Goal: Check status

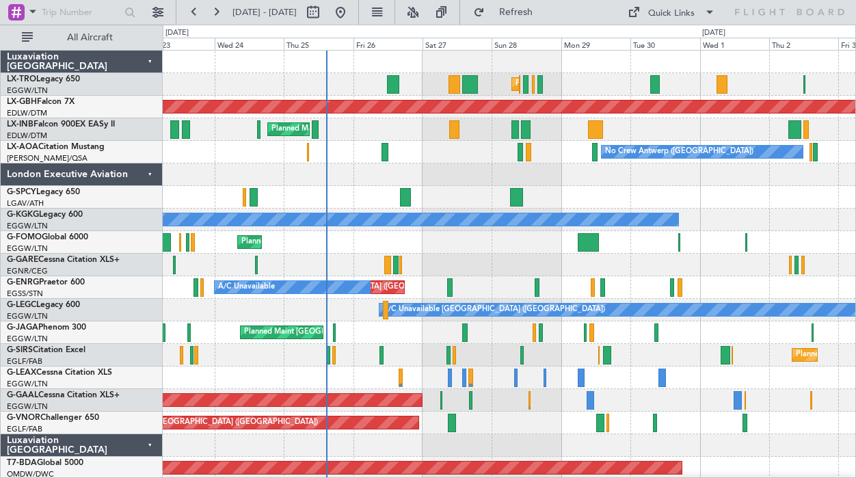
click at [570, 88] on div "Planned Maint [GEOGRAPHIC_DATA] ([GEOGRAPHIC_DATA])" at bounding box center [509, 84] width 693 height 23
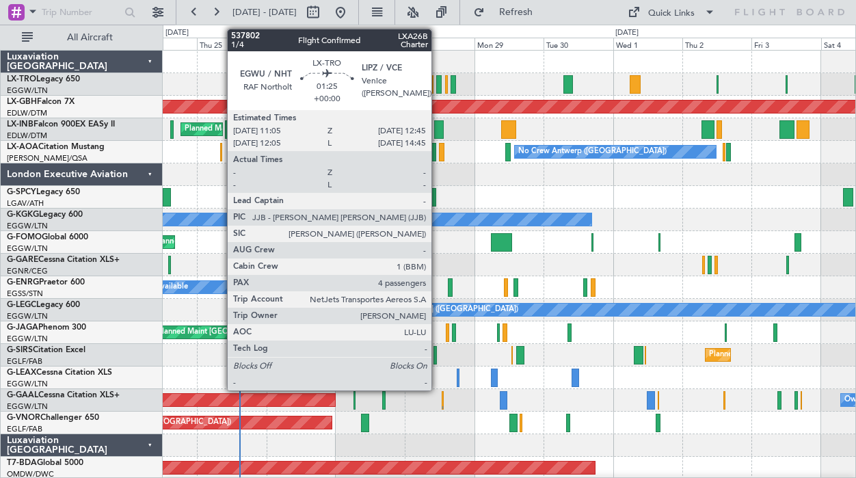
click at [438, 83] on div at bounding box center [438, 84] width 5 height 18
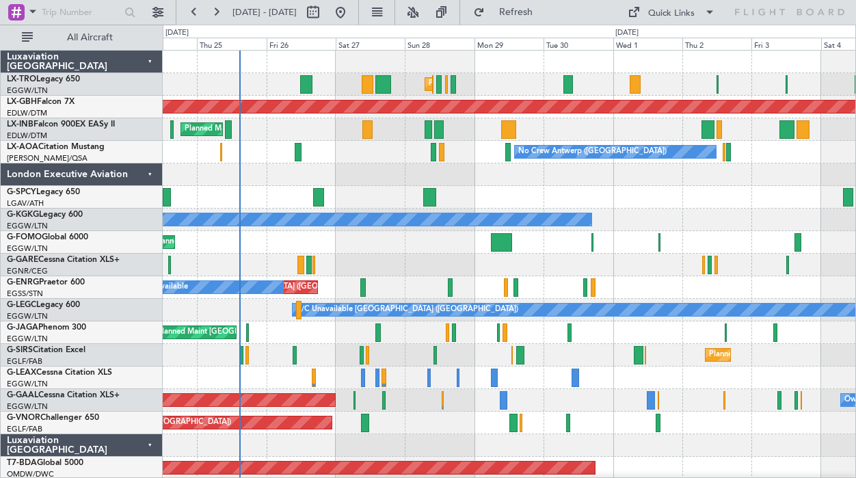
click at [516, 201] on div at bounding box center [509, 197] width 693 height 23
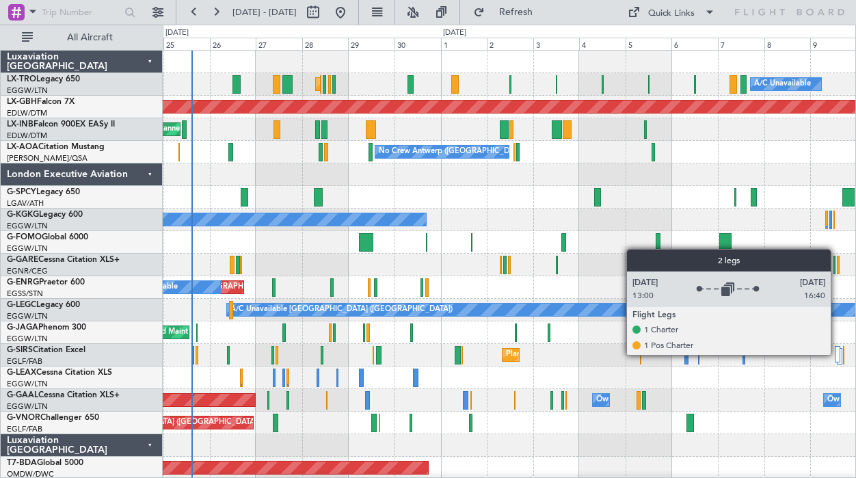
click at [837, 354] on div at bounding box center [837, 354] width 5 height 16
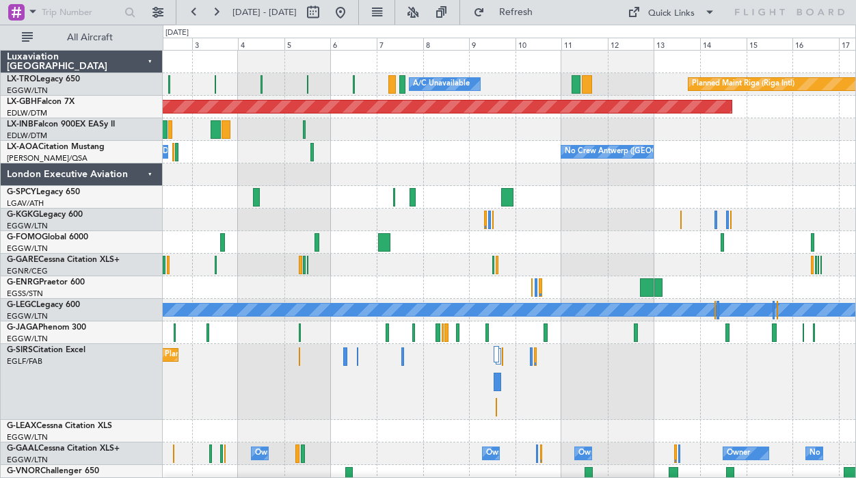
click at [363, 181] on div at bounding box center [509, 174] width 693 height 23
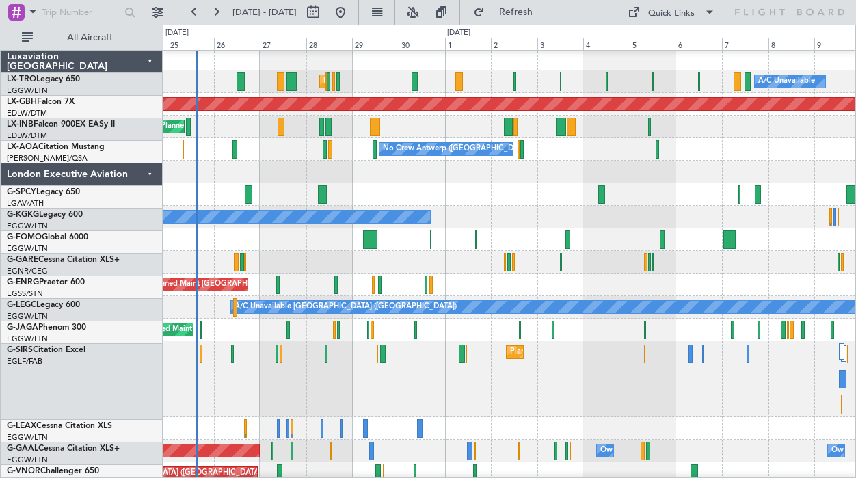
click at [707, 159] on div "No Crew Antwerp ([GEOGRAPHIC_DATA]) No Crew [GEOGRAPHIC_DATA] ([GEOGRAPHIC_DATA…" at bounding box center [509, 149] width 693 height 23
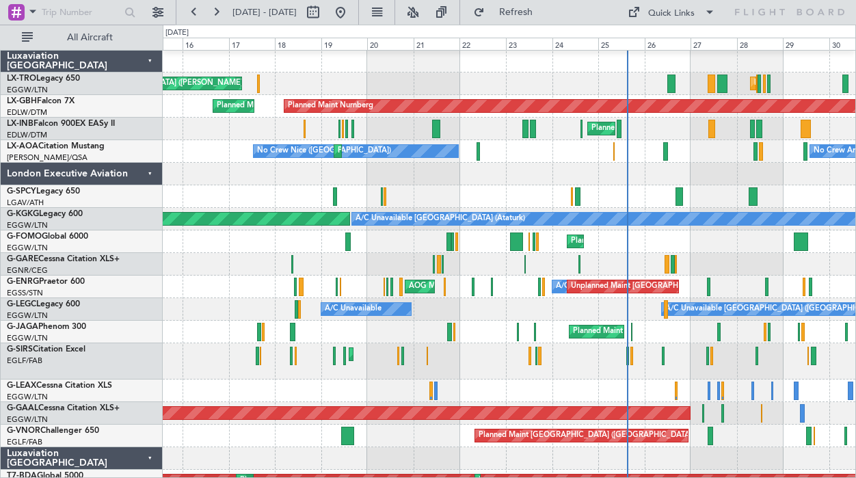
scroll to position [1, 0]
